Goal: Information Seeking & Learning: Learn about a topic

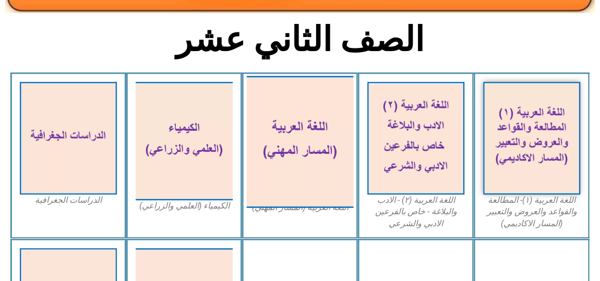
scroll to position [284, 0]
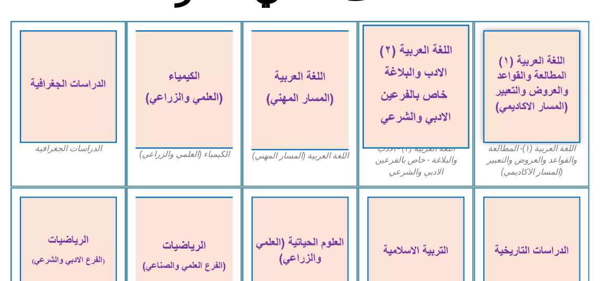
click at [376, 116] on img at bounding box center [416, 87] width 107 height 124
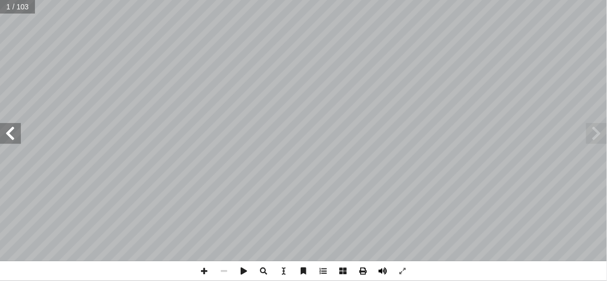
click at [388, 270] on span at bounding box center [383, 271] width 20 height 20
click at [0, 139] on span at bounding box center [10, 133] width 21 height 21
click at [6, 138] on span at bounding box center [10, 133] width 21 height 21
